Goal: Information Seeking & Learning: Check status

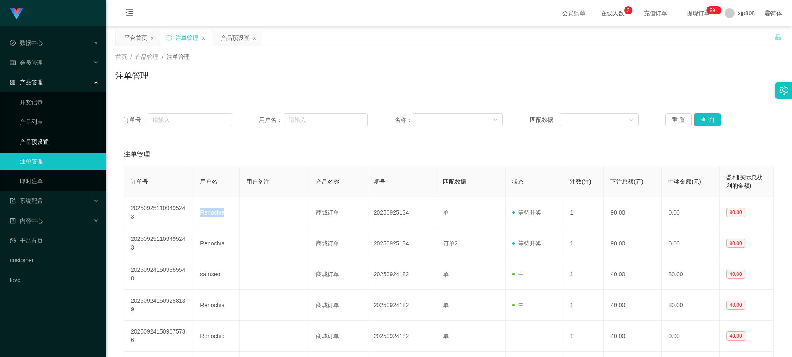
click at [52, 139] on link "产品预设置" at bounding box center [59, 142] width 79 height 16
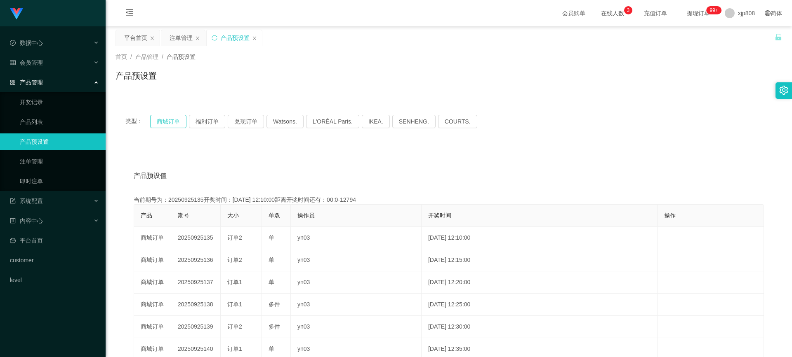
click at [176, 120] on button "商城订单" at bounding box center [168, 121] width 36 height 13
click at [46, 143] on link "产品预设置" at bounding box center [59, 142] width 79 height 16
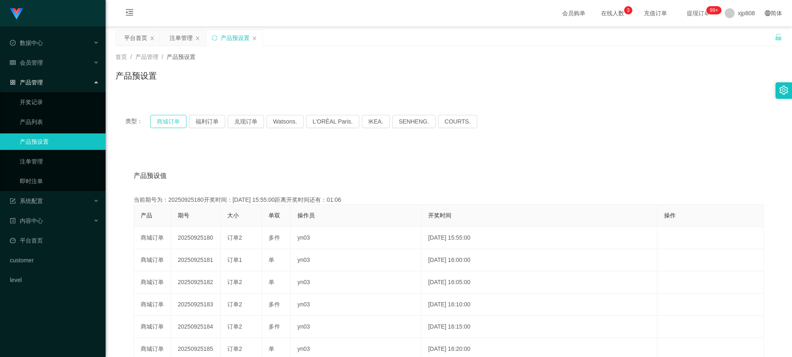
click at [165, 123] on button "商城订单" at bounding box center [168, 121] width 36 height 13
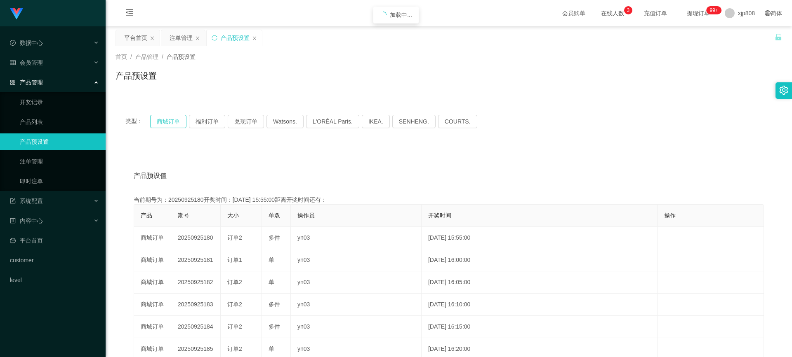
click at [165, 123] on button "商城订单" at bounding box center [168, 121] width 36 height 13
click at [55, 56] on div "会员管理" at bounding box center [53, 62] width 106 height 16
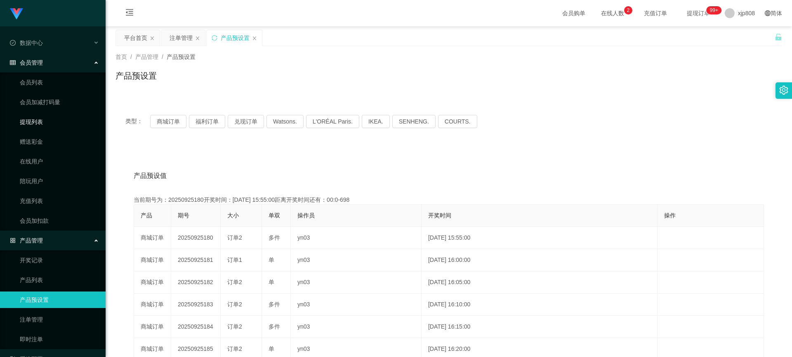
drag, startPoint x: 49, startPoint y: 123, endPoint x: 88, endPoint y: 123, distance: 39.6
click at [49, 123] on link "提现列表" at bounding box center [59, 122] width 79 height 16
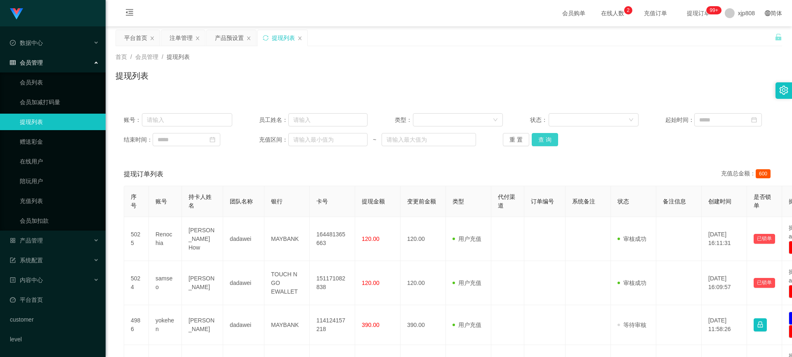
click at [539, 144] on button "查 询" at bounding box center [544, 139] width 26 height 13
click at [539, 144] on div "重 置 查 询" at bounding box center [557, 139] width 108 height 13
click at [539, 144] on button "查 询" at bounding box center [544, 139] width 26 height 13
click at [539, 144] on div "重 置 查 询" at bounding box center [557, 139] width 108 height 13
click at [539, 144] on button "查 询" at bounding box center [544, 139] width 26 height 13
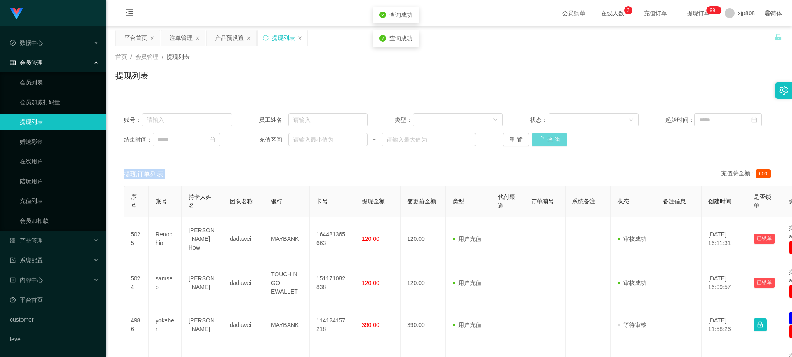
click at [539, 144] on div "重 置 查 询" at bounding box center [557, 139] width 108 height 13
click at [539, 144] on button "查 询" at bounding box center [544, 139] width 26 height 13
click at [539, 144] on div "重 置 查 询" at bounding box center [557, 139] width 108 height 13
click at [539, 144] on button "查 询" at bounding box center [544, 139] width 26 height 13
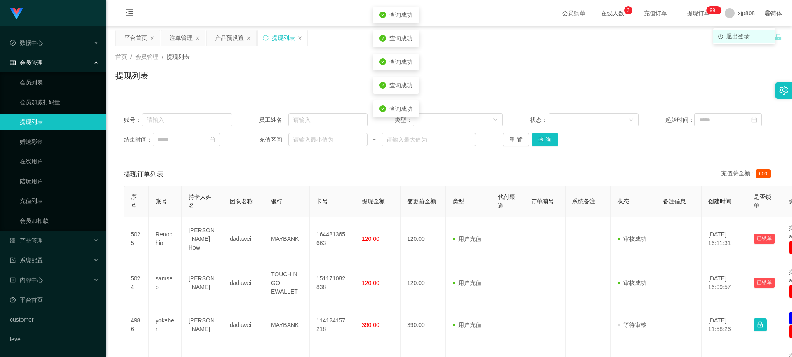
click at [737, 31] on li "退出登录" at bounding box center [744, 36] width 62 height 13
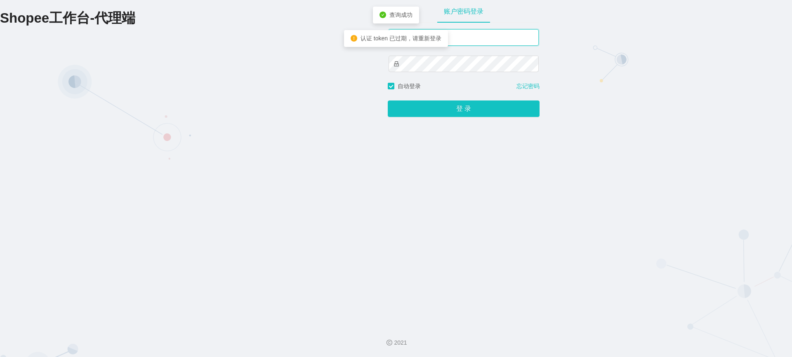
click at [449, 39] on input "xjp808" at bounding box center [463, 37] width 150 height 16
type input "yn04"
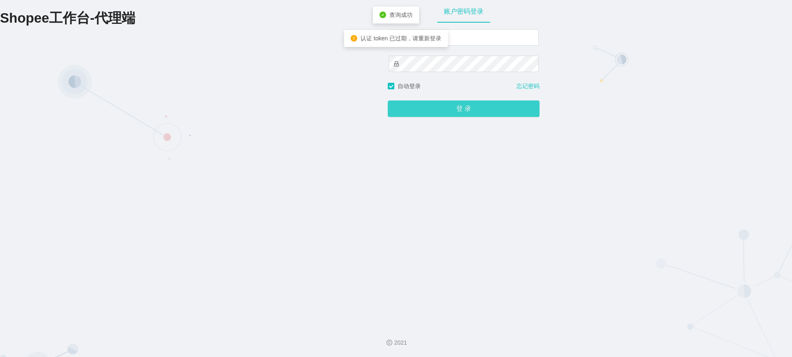
click at [444, 106] on button "登 录" at bounding box center [464, 109] width 152 height 16
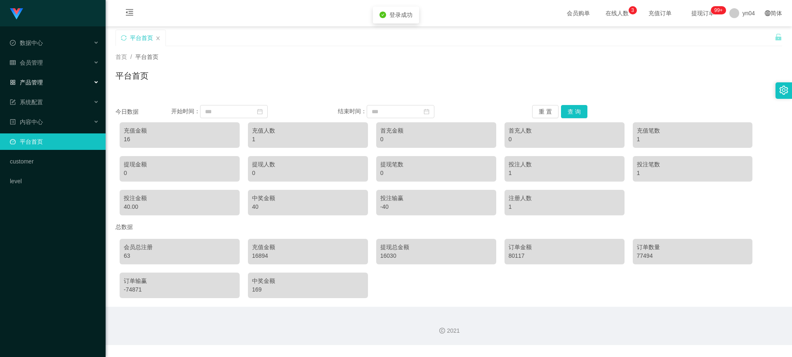
click at [42, 78] on div "产品管理" at bounding box center [53, 82] width 106 height 16
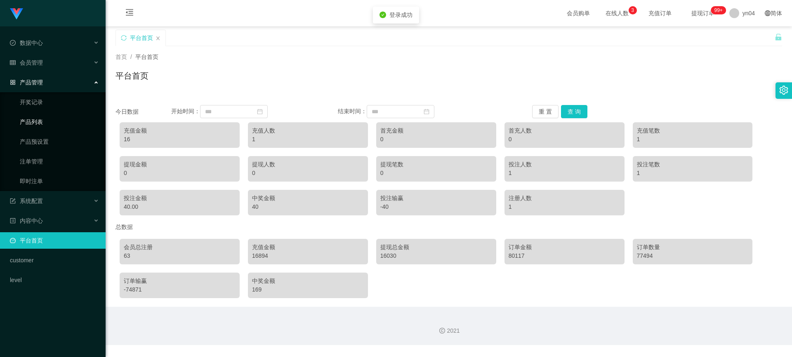
click at [38, 123] on link "产品列表" at bounding box center [59, 122] width 79 height 16
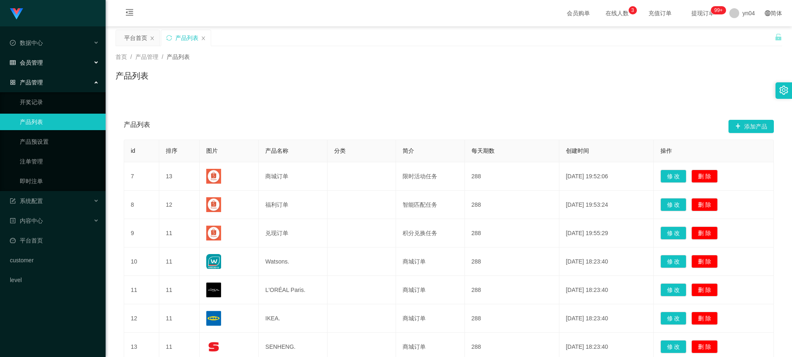
click at [39, 61] on span "会员管理" at bounding box center [26, 62] width 33 height 7
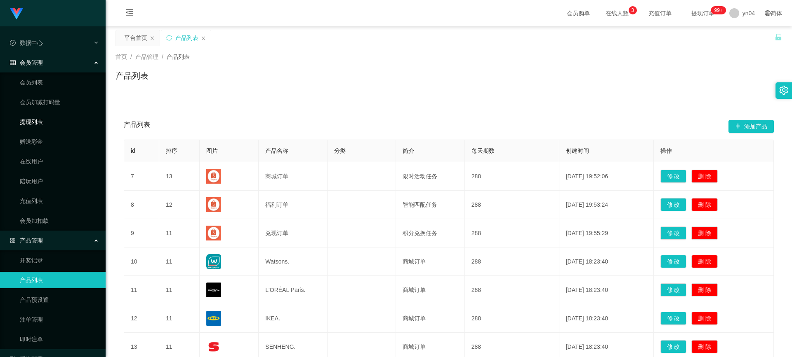
click at [50, 124] on link "提现列表" at bounding box center [59, 122] width 79 height 16
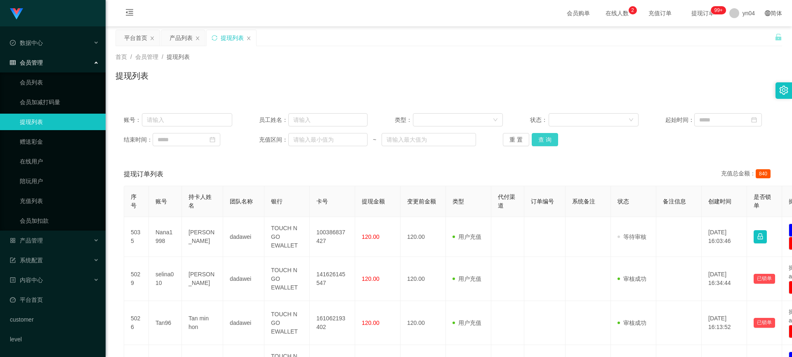
click at [553, 138] on button "查 询" at bounding box center [544, 139] width 26 height 13
click at [553, 138] on div "重 置 查 询" at bounding box center [557, 139] width 108 height 13
click at [553, 138] on button "查 询" at bounding box center [544, 139] width 26 height 13
click at [553, 138] on div "重 置 查 询" at bounding box center [557, 139] width 108 height 13
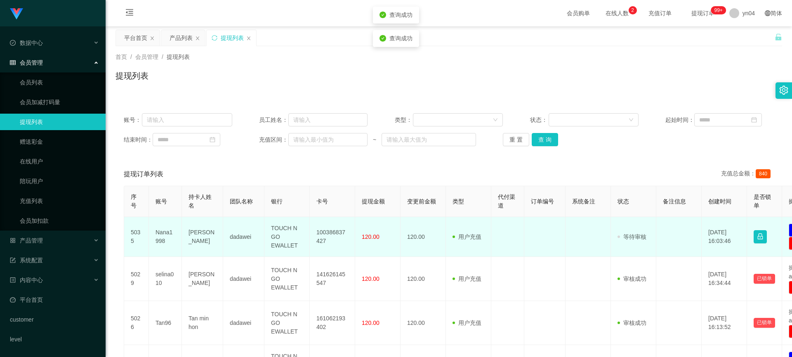
click at [169, 235] on td "Nana1998" at bounding box center [165, 237] width 33 height 40
copy td "Nana1998"
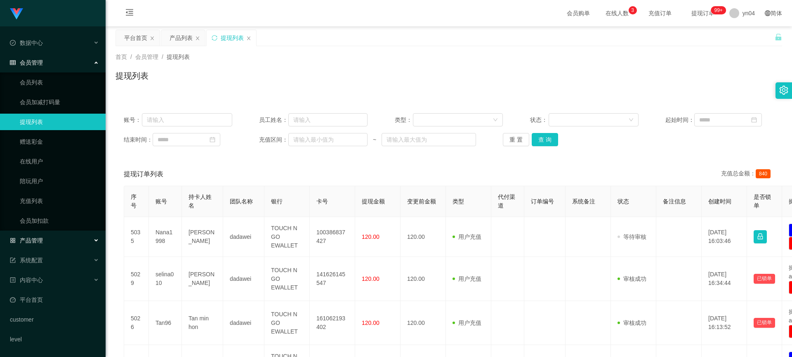
click at [40, 240] on span "产品管理" at bounding box center [26, 240] width 33 height 7
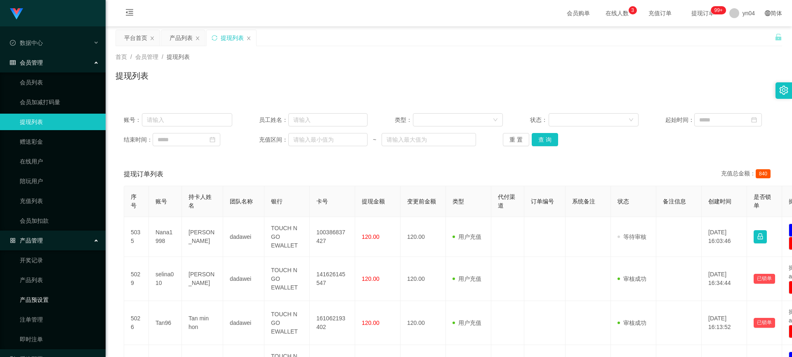
click at [48, 299] on link "产品预设置" at bounding box center [59, 300] width 79 height 16
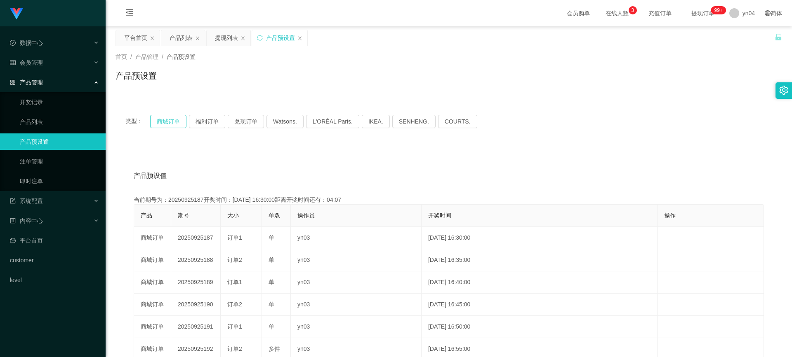
click at [176, 120] on button "商城订单" at bounding box center [168, 121] width 36 height 13
click at [38, 199] on span "系统配置" at bounding box center [26, 201] width 33 height 7
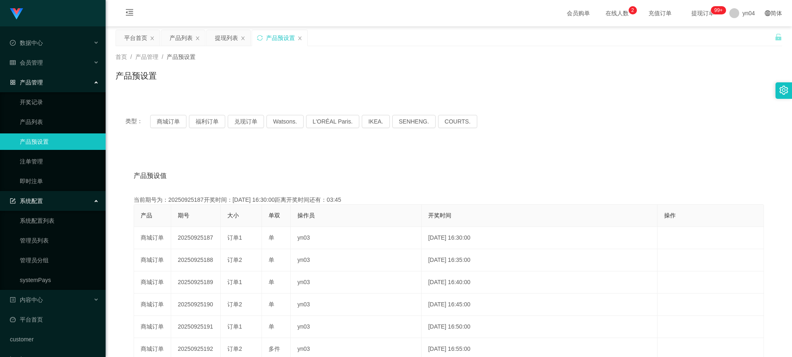
scroll to position [19, 0]
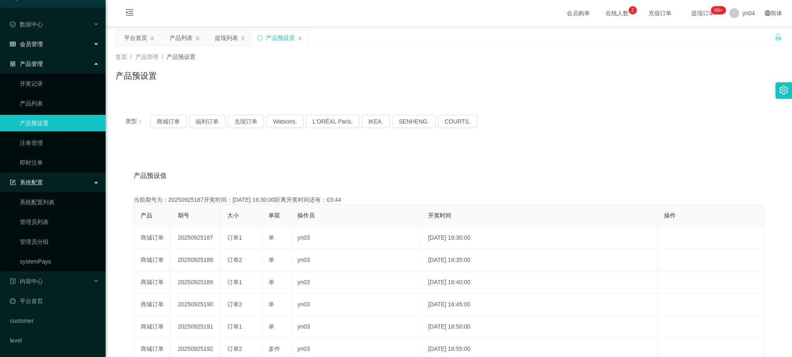
click at [44, 49] on div "会员管理" at bounding box center [53, 44] width 106 height 16
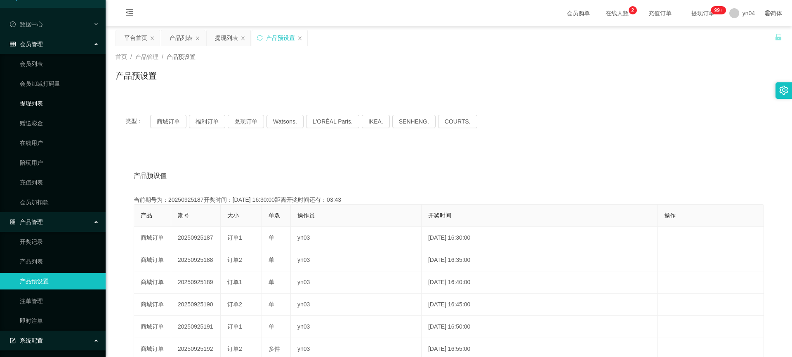
click at [41, 104] on link "提现列表" at bounding box center [59, 103] width 79 height 16
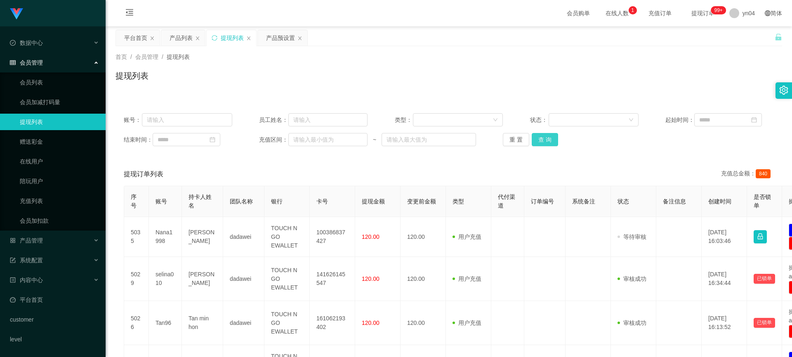
click at [548, 137] on button "查 询" at bounding box center [544, 139] width 26 height 13
click at [548, 137] on div "重 置 查 询" at bounding box center [557, 139] width 108 height 13
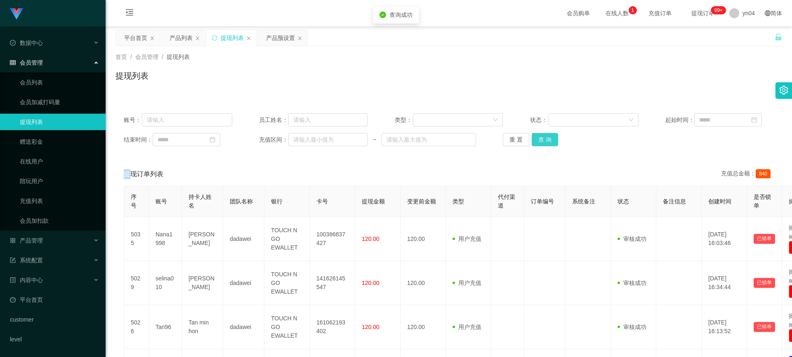
click at [548, 137] on button "查 询" at bounding box center [544, 139] width 26 height 13
click at [548, 137] on div "重 置 查 询" at bounding box center [557, 139] width 108 height 13
click at [548, 137] on button "查 询" at bounding box center [548, 139] width 35 height 13
click at [548, 137] on div "重 置 查 询" at bounding box center [557, 139] width 108 height 13
click at [548, 137] on button "查 询" at bounding box center [544, 139] width 26 height 13
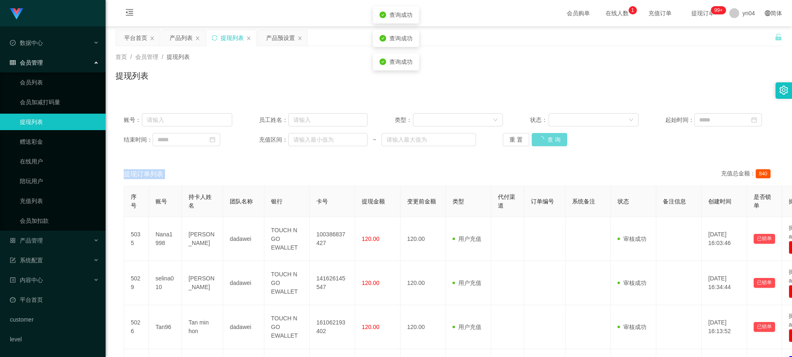
click at [548, 137] on div "重 置 查 询" at bounding box center [557, 139] width 108 height 13
click at [548, 137] on button "查 询" at bounding box center [548, 139] width 35 height 13
click at [548, 137] on div "重 置 查 询" at bounding box center [557, 139] width 108 height 13
click at [50, 241] on div "产品管理" at bounding box center [53, 241] width 106 height 16
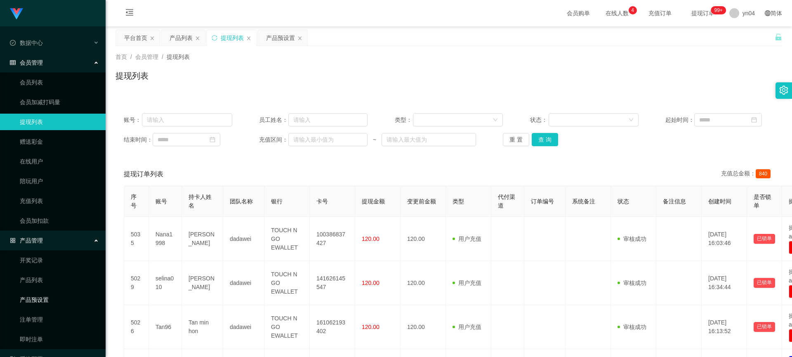
click at [61, 300] on link "产品预设置" at bounding box center [59, 300] width 79 height 16
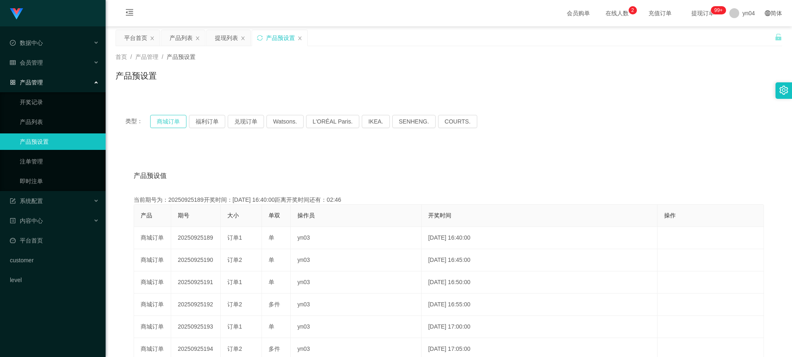
click at [181, 122] on button "商城订单" at bounding box center [168, 121] width 36 height 13
click at [40, 66] on div "会员管理" at bounding box center [53, 62] width 106 height 16
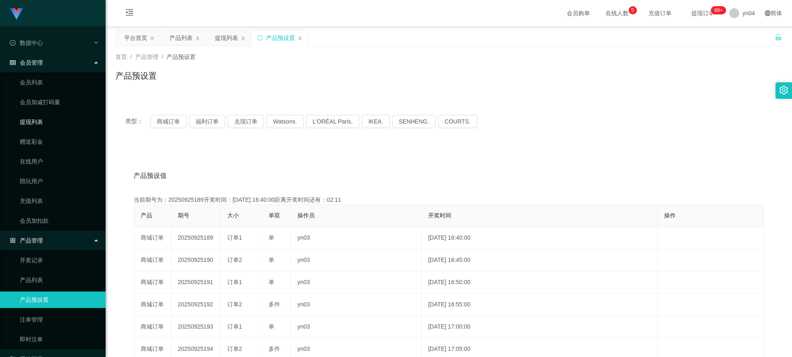
click at [53, 123] on link "提现列表" at bounding box center [59, 122] width 79 height 16
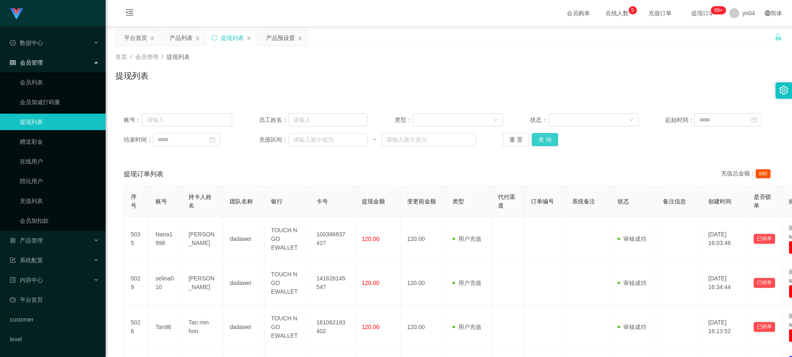
click at [550, 143] on button "查 询" at bounding box center [544, 139] width 26 height 13
click at [550, 143] on div "重 置 查 询" at bounding box center [557, 139] width 108 height 13
click at [550, 143] on button "查 询" at bounding box center [544, 139] width 26 height 13
click at [550, 143] on div "重 置 查 询" at bounding box center [557, 139] width 108 height 13
click at [550, 143] on button "查 询" at bounding box center [544, 139] width 26 height 13
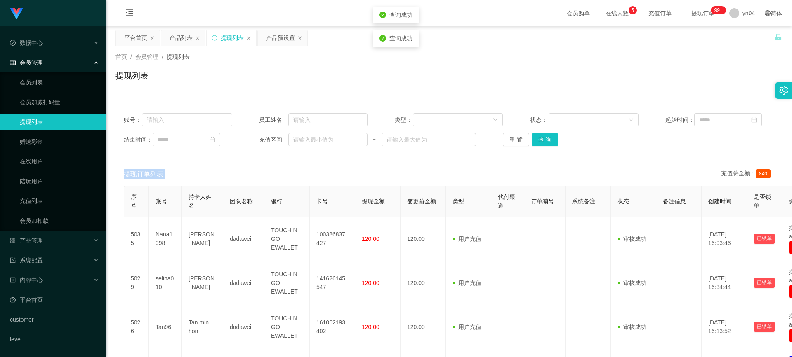
click at [550, 143] on div "重 置 查 询" at bounding box center [557, 139] width 108 height 13
click at [550, 143] on button "查 询" at bounding box center [548, 139] width 35 height 13
click at [737, 38] on span "退出登录" at bounding box center [742, 36] width 23 height 7
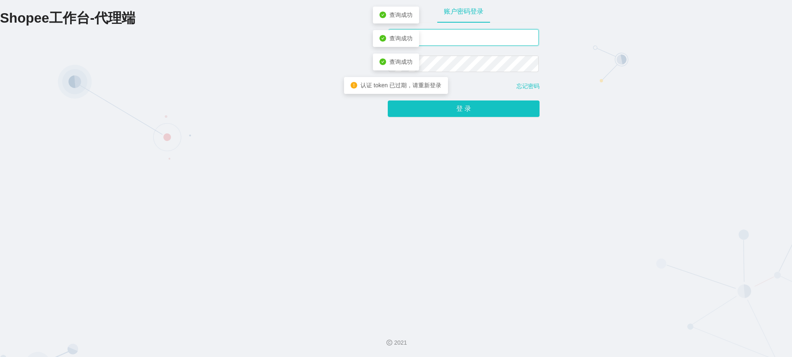
click at [428, 35] on input "yn04" at bounding box center [463, 37] width 150 height 16
type input "xjp808"
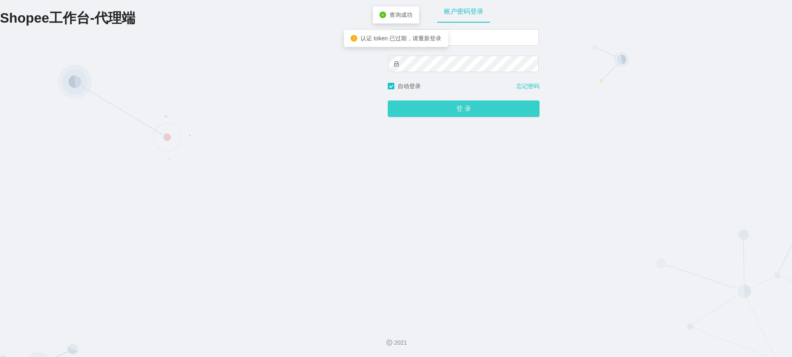
click at [447, 103] on button "登 录" at bounding box center [464, 109] width 152 height 16
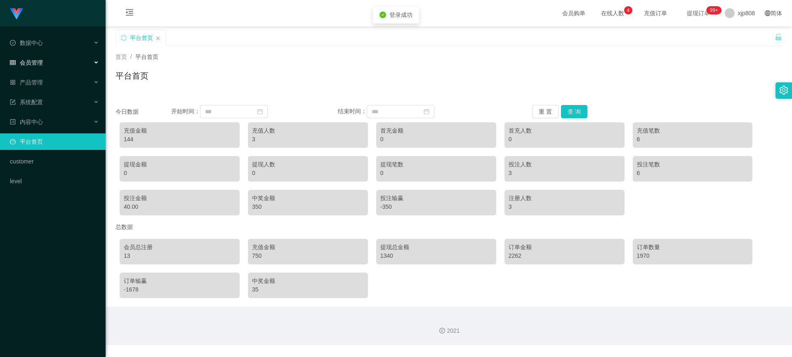
click at [40, 65] on span "会员管理" at bounding box center [26, 62] width 33 height 7
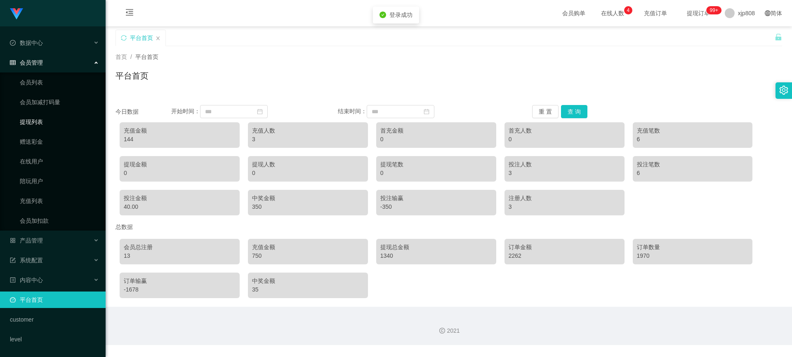
click at [44, 122] on link "提现列表" at bounding box center [59, 122] width 79 height 16
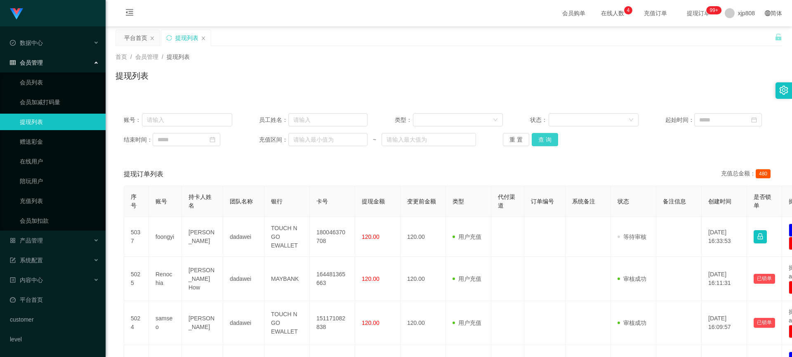
click at [538, 136] on button "查 询" at bounding box center [544, 139] width 26 height 13
click at [538, 136] on div "重 置 查 询" at bounding box center [557, 139] width 108 height 13
click at [538, 136] on button "查 询" at bounding box center [544, 139] width 26 height 13
click at [538, 136] on div "重 置 查 询" at bounding box center [557, 139] width 108 height 13
click at [538, 136] on button "查 询" at bounding box center [544, 139] width 26 height 13
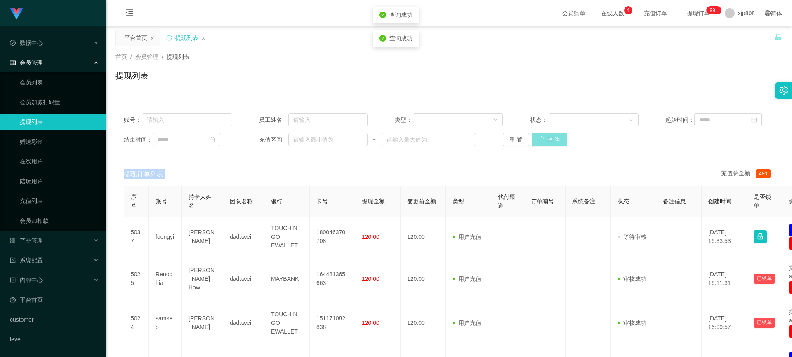
click at [538, 136] on div "重 置 查 询" at bounding box center [557, 139] width 108 height 13
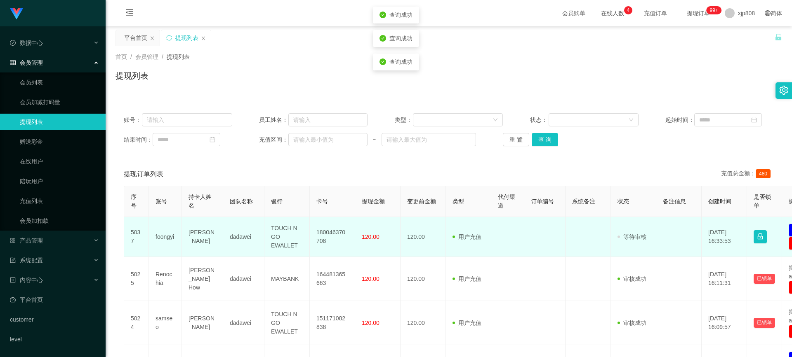
click at [169, 232] on td "foongyi" at bounding box center [165, 237] width 33 height 40
copy td "foongyi"
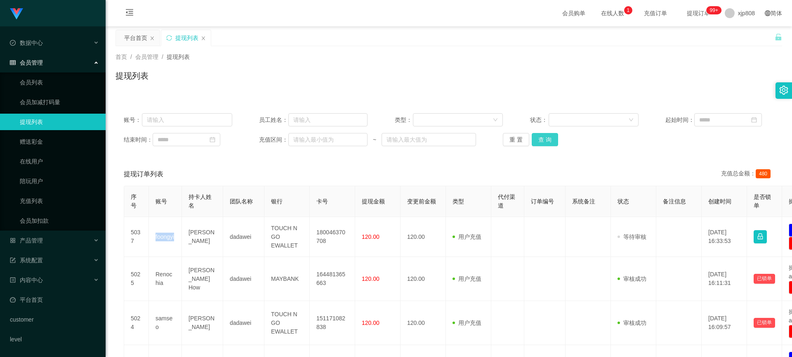
click at [535, 140] on button "查 询" at bounding box center [544, 139] width 26 height 13
click at [535, 140] on div "重 置 查 询" at bounding box center [557, 139] width 108 height 13
click at [535, 140] on button "查 询" at bounding box center [544, 139] width 26 height 13
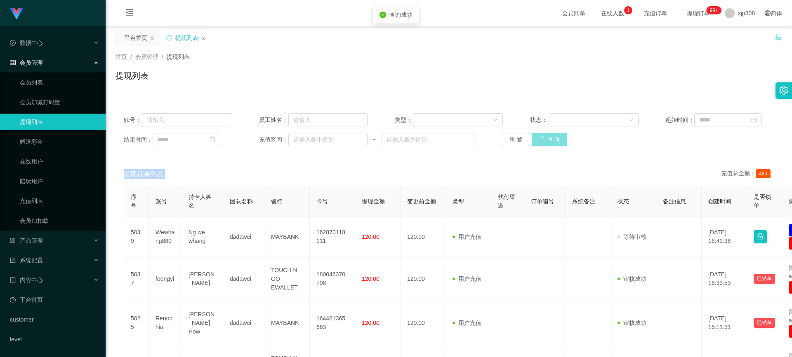
click at [535, 140] on div "重 置 查 询" at bounding box center [557, 139] width 108 height 13
click at [535, 140] on button "查 询" at bounding box center [548, 139] width 35 height 13
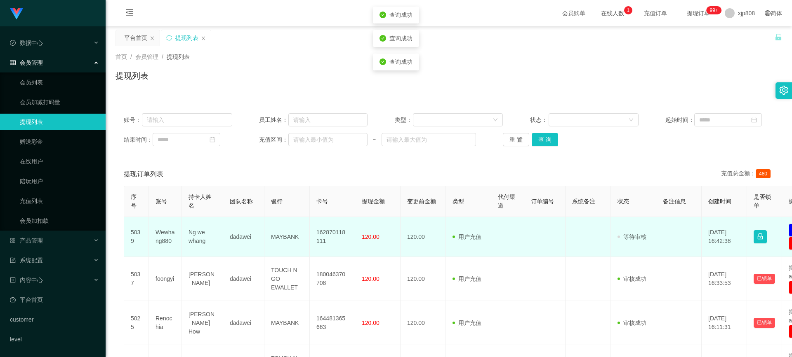
click at [165, 233] on td "Wewhang880" at bounding box center [165, 237] width 33 height 40
copy td "Wewhang880"
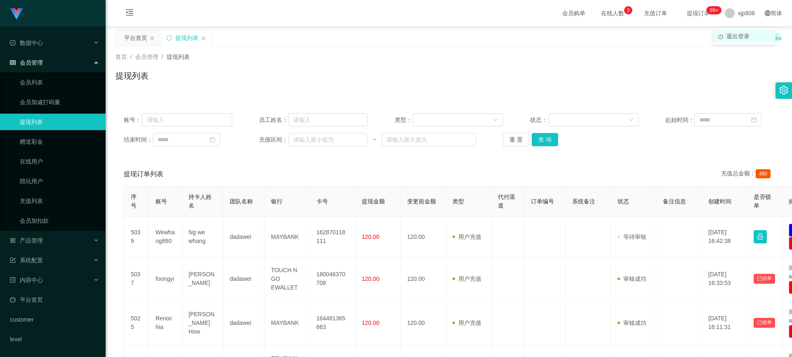
click at [742, 35] on span "退出登录" at bounding box center [737, 36] width 23 height 7
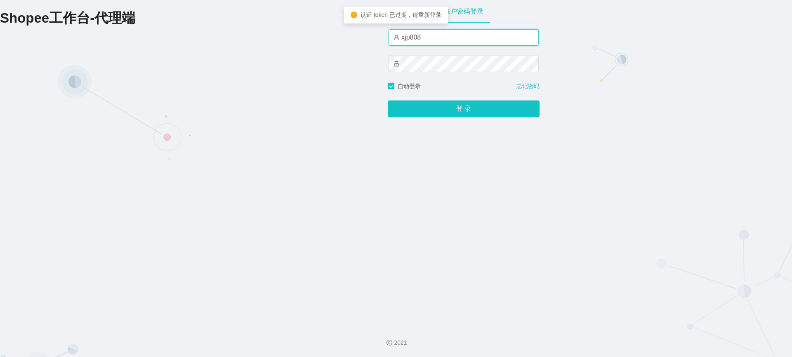
click at [445, 45] on input "xjp808" at bounding box center [463, 37] width 150 height 16
type input "yn04"
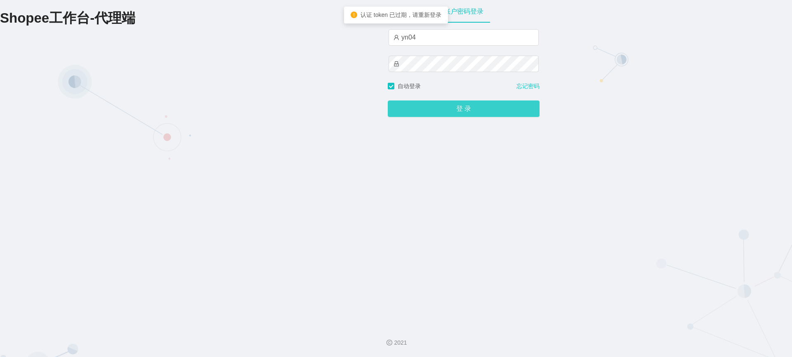
click at [454, 115] on button "登 录" at bounding box center [464, 109] width 152 height 16
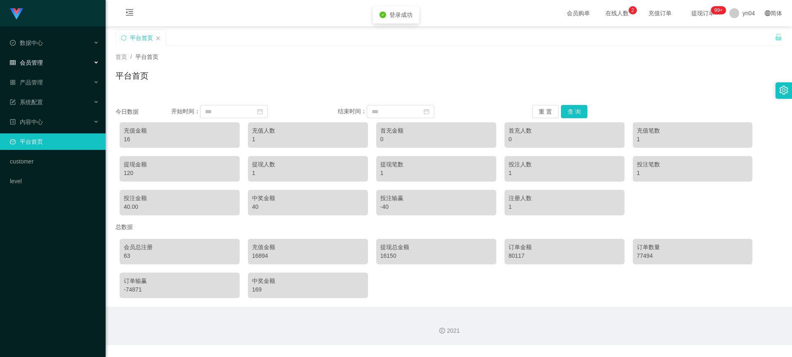
click at [35, 65] on span "会员管理" at bounding box center [26, 62] width 33 height 7
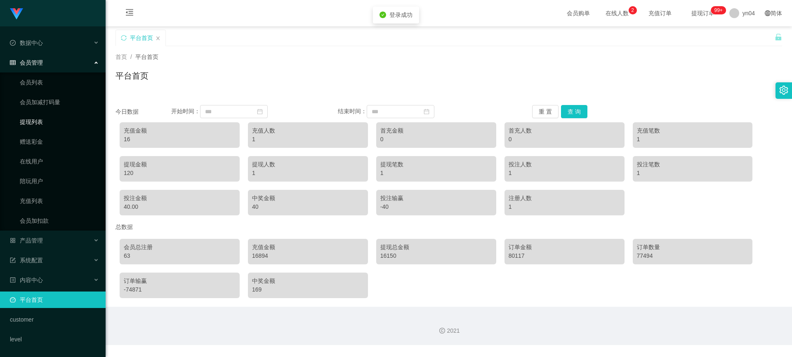
click at [40, 123] on link "提现列表" at bounding box center [59, 122] width 79 height 16
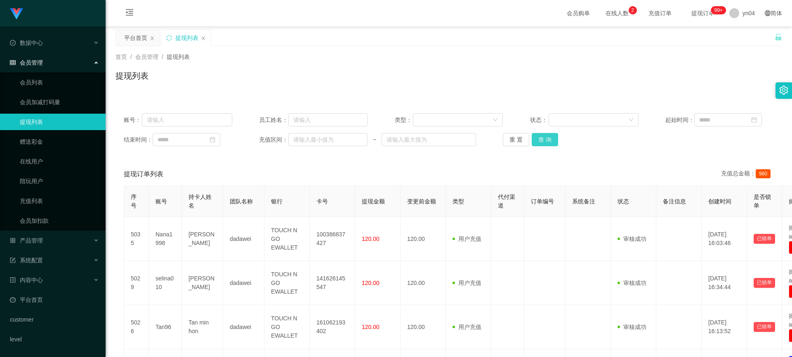
click at [532, 136] on button "查 询" at bounding box center [544, 139] width 26 height 13
click at [532, 136] on div "重 置 查 询" at bounding box center [557, 139] width 108 height 13
click at [532, 136] on button "查 询" at bounding box center [548, 139] width 35 height 13
click at [550, 145] on button "查 询" at bounding box center [544, 139] width 26 height 13
click at [550, 144] on div "重 置 查 询" at bounding box center [557, 139] width 108 height 13
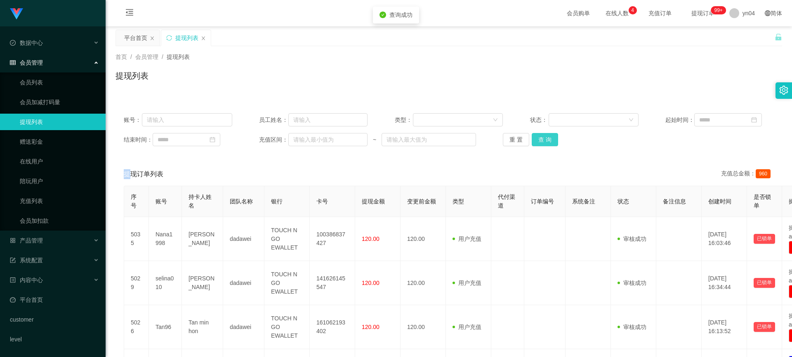
click at [550, 144] on button "查 询" at bounding box center [544, 139] width 26 height 13
click at [550, 144] on div "重 置 查 询" at bounding box center [557, 139] width 108 height 13
click at [550, 144] on button "查 询" at bounding box center [544, 139] width 26 height 13
click at [745, 35] on div "平台首页 提现列表" at bounding box center [444, 44] width 659 height 28
click at [736, 14] on div "yn04" at bounding box center [741, 13] width 35 height 26
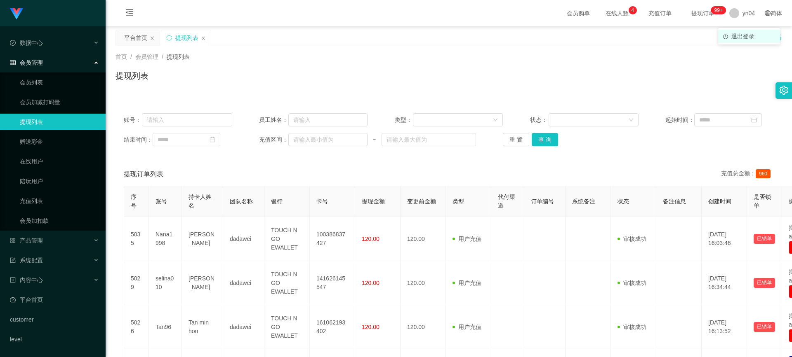
click at [736, 38] on span "退出登录" at bounding box center [742, 36] width 23 height 7
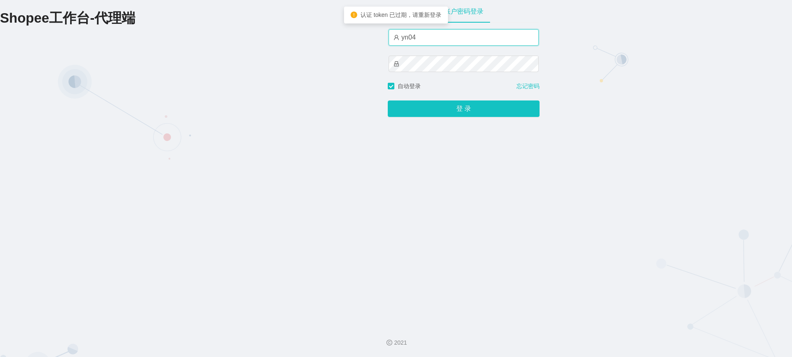
click at [423, 41] on input "yn04" at bounding box center [463, 37] width 150 height 16
type input "xjp808"
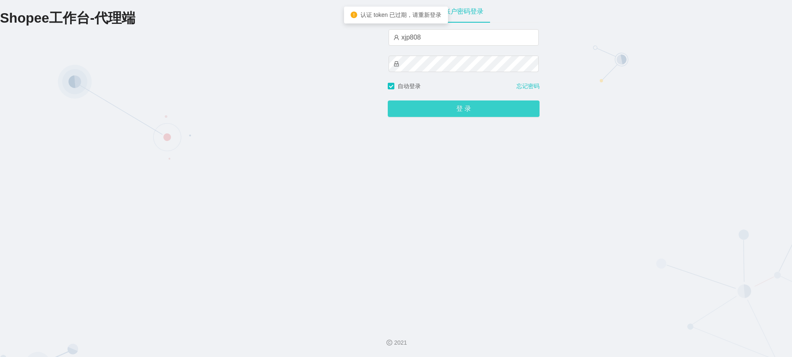
click at [437, 108] on button "登 录" at bounding box center [464, 109] width 152 height 16
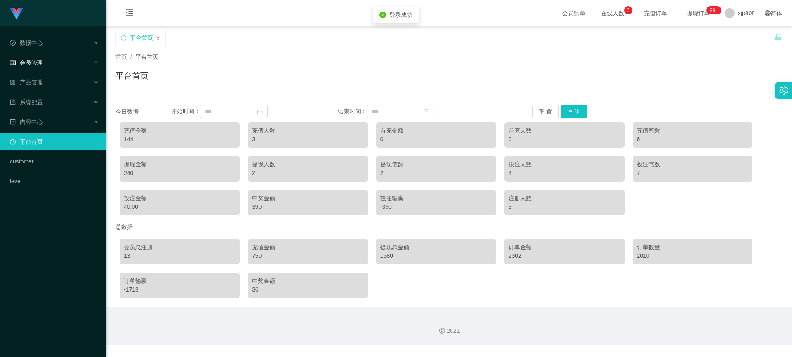
click at [35, 59] on span "会员管理" at bounding box center [26, 62] width 33 height 7
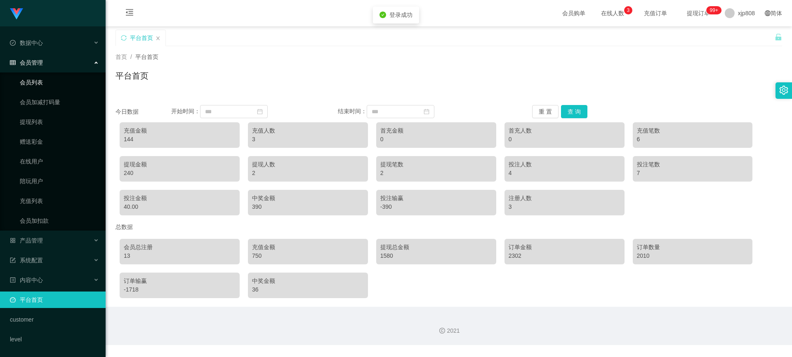
click at [40, 76] on link "会员列表" at bounding box center [59, 82] width 79 height 16
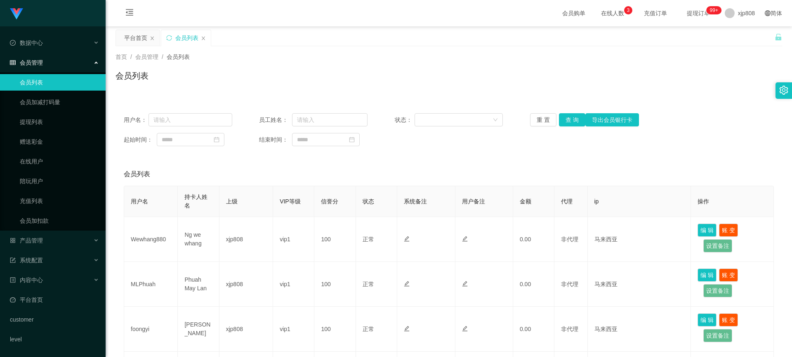
click at [571, 127] on div "用户名： 员工姓名： 状态： 重 置 查 询 导出会员银行卡 起始时间： 结束时间：" at bounding box center [448, 129] width 666 height 49
click at [571, 122] on button "查 询" at bounding box center [572, 119] width 26 height 13
click at [571, 122] on div "重 置 查 询 导出会员银行卡" at bounding box center [584, 119] width 108 height 13
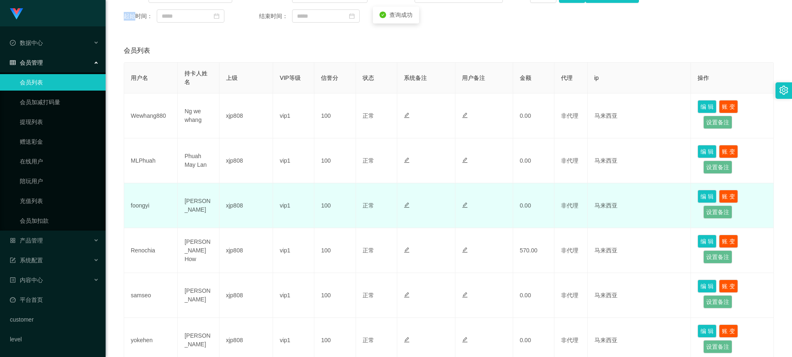
scroll to position [206, 0]
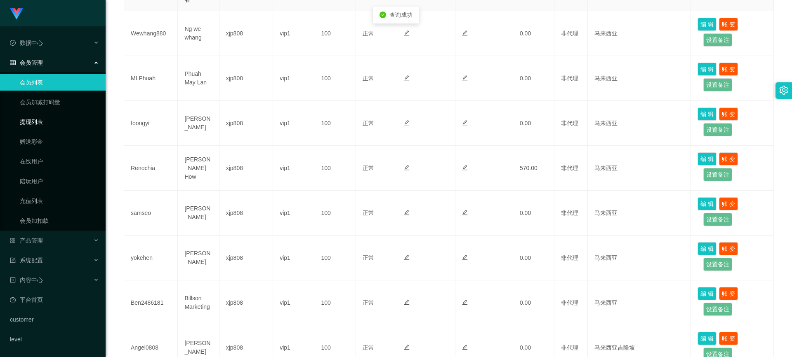
click at [38, 126] on link "提现列表" at bounding box center [59, 122] width 79 height 16
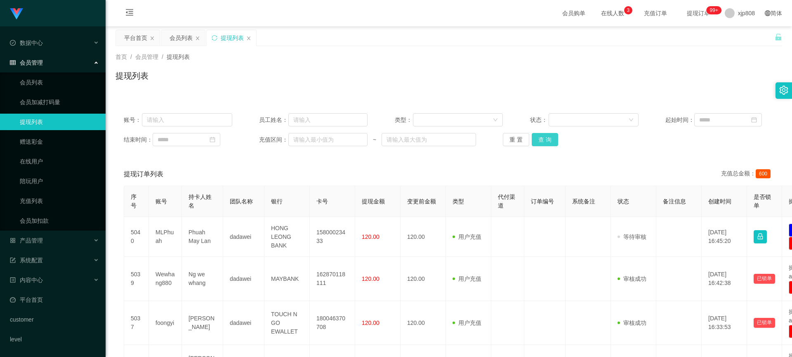
click at [551, 136] on button "查 询" at bounding box center [544, 139] width 26 height 13
click at [551, 136] on div "重 置 查 询" at bounding box center [557, 139] width 108 height 13
click at [551, 136] on button "查 询" at bounding box center [544, 139] width 26 height 13
click at [551, 136] on div "重 置 查 询" at bounding box center [557, 139] width 108 height 13
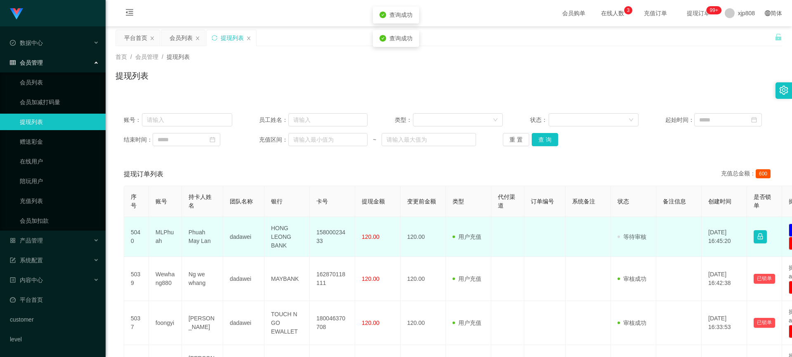
click at [165, 236] on td "MLPhuah" at bounding box center [165, 237] width 33 height 40
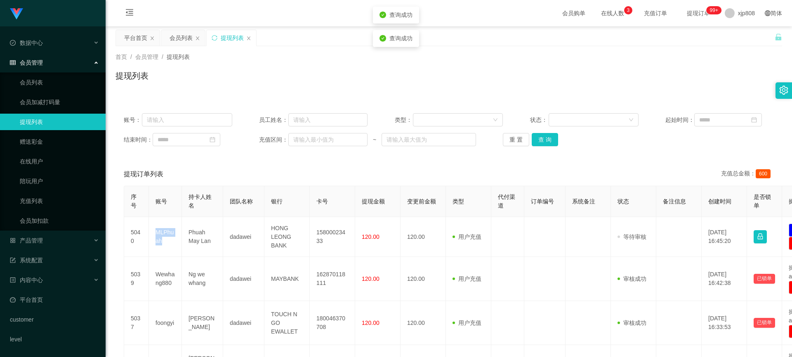
copy td "MLPhuah"
